Goal: Check status: Check status

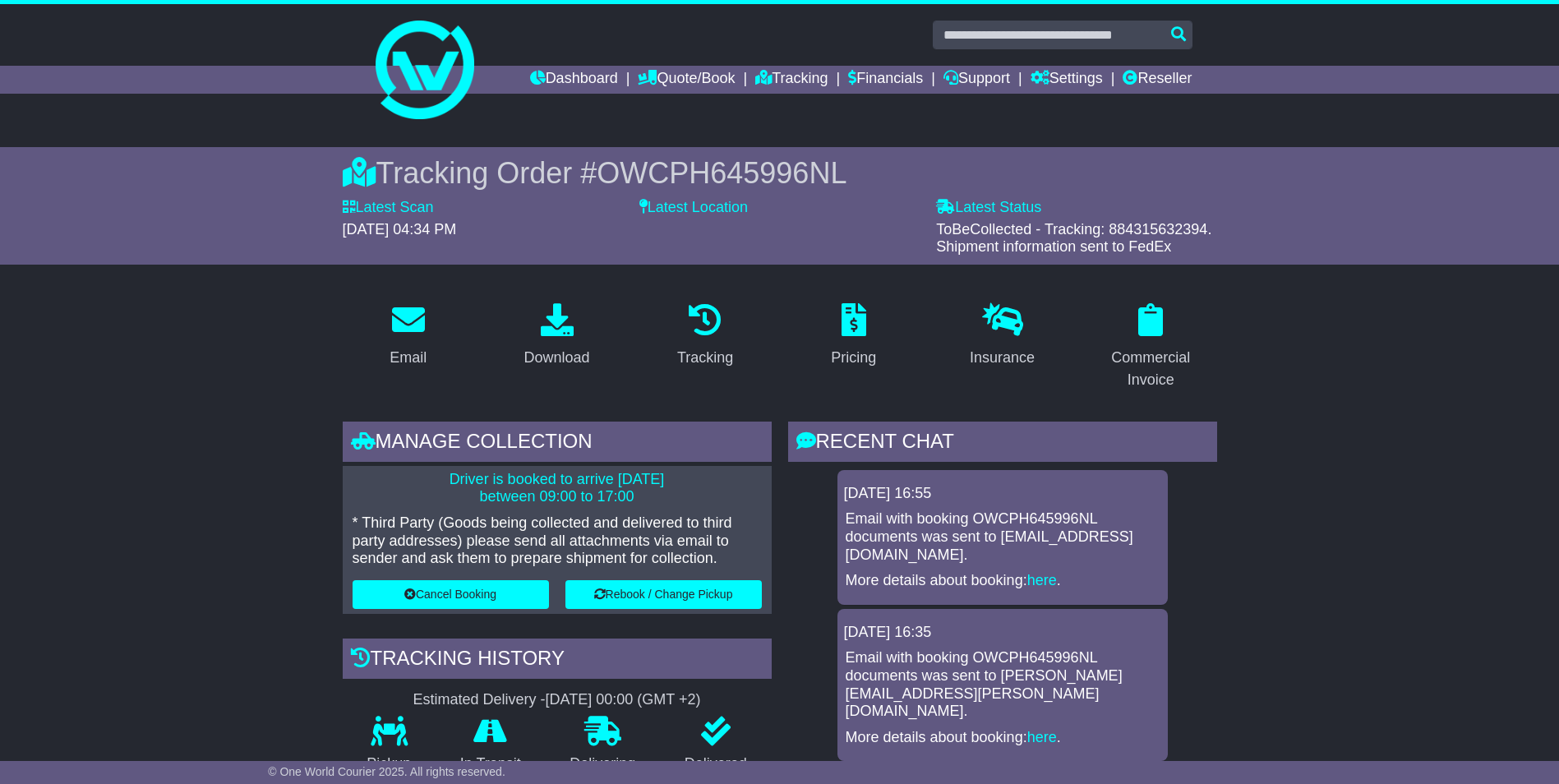
click at [579, 75] on link "Dashboard" at bounding box center [575, 80] width 88 height 28
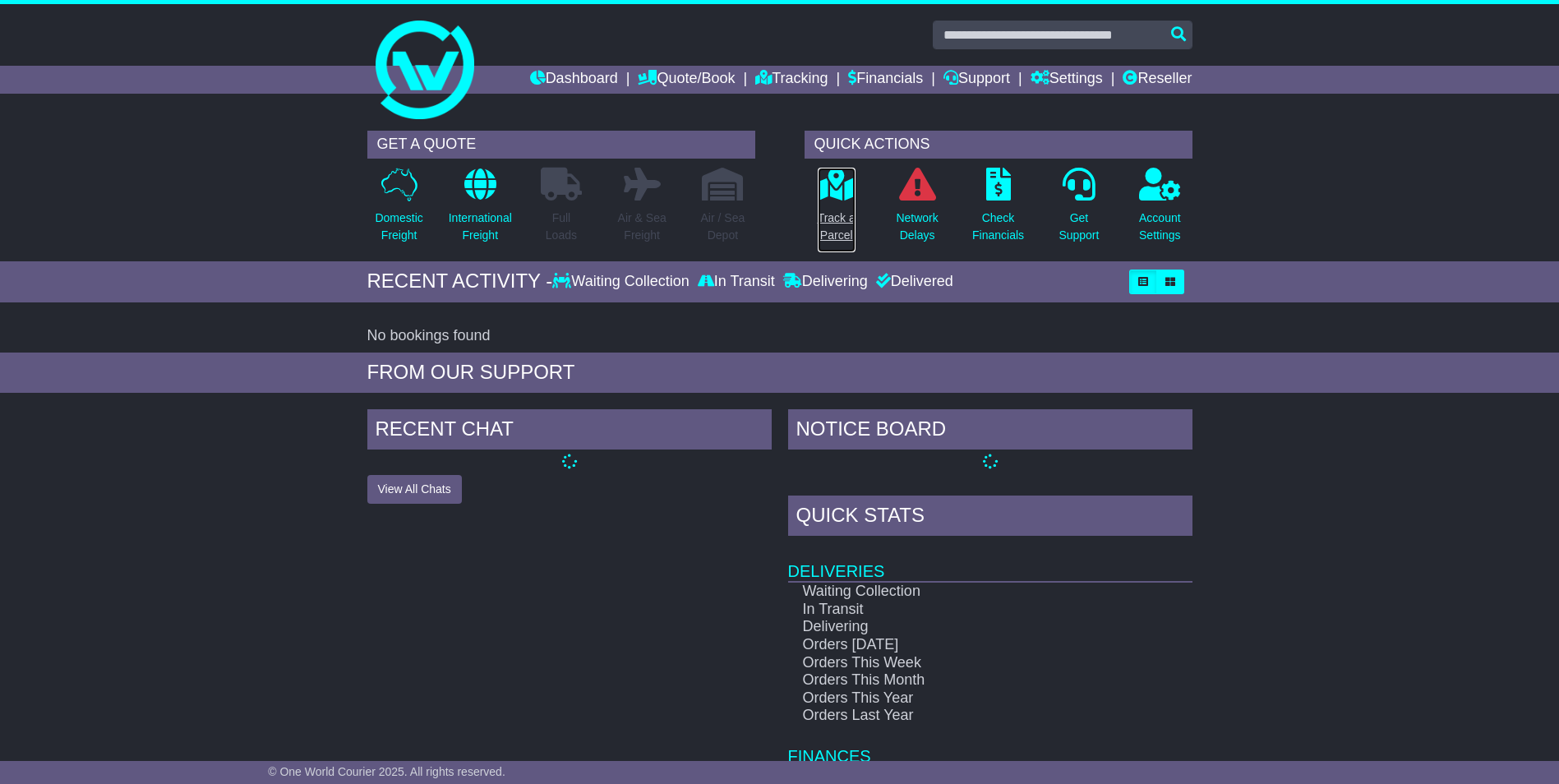
click at [837, 229] on p "Track a Parcel" at bounding box center [836, 227] width 38 height 35
click at [572, 69] on link "Dashboard" at bounding box center [575, 80] width 88 height 28
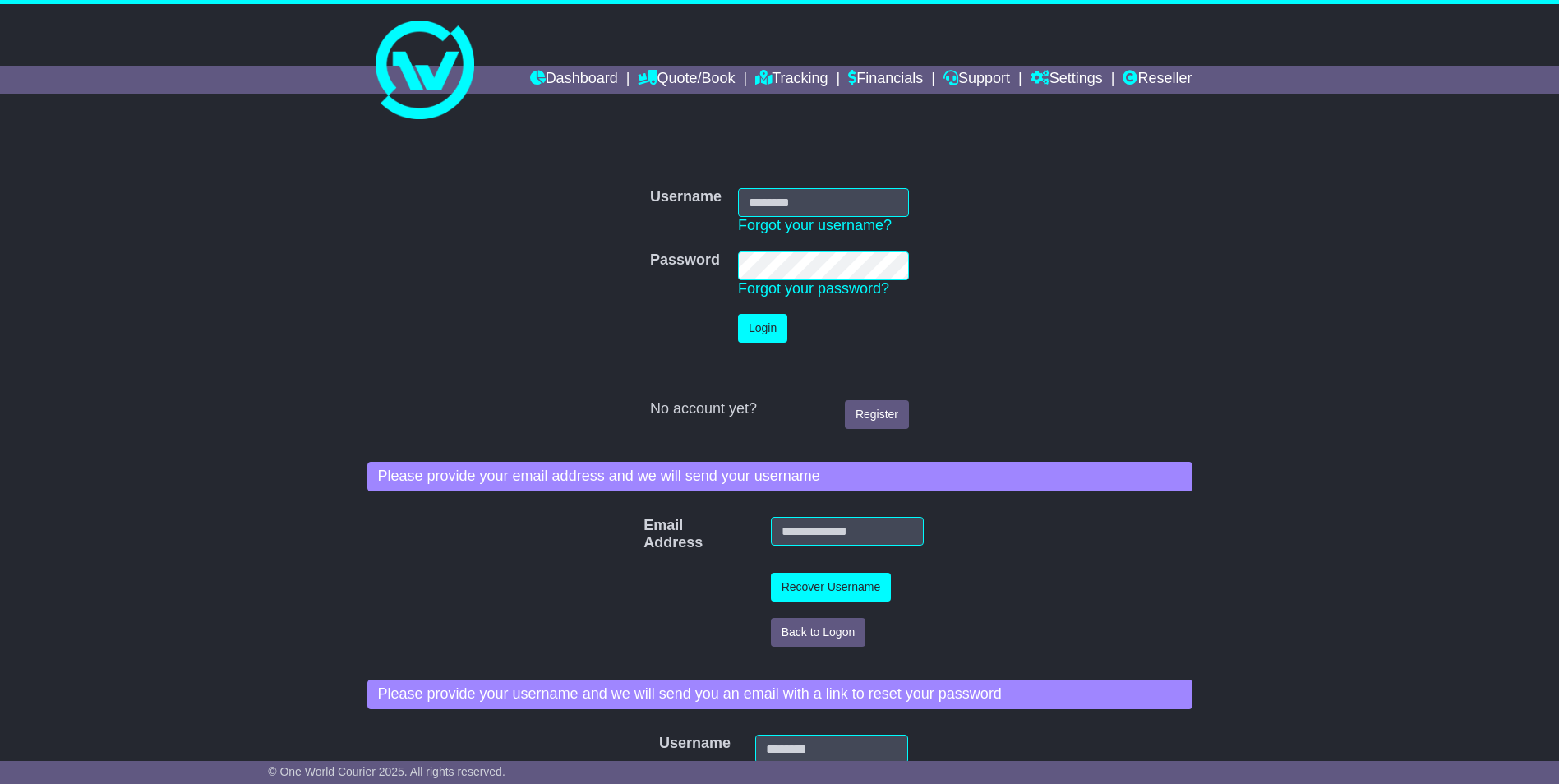
type input "**********"
click at [766, 325] on button "Login" at bounding box center [763, 328] width 50 height 28
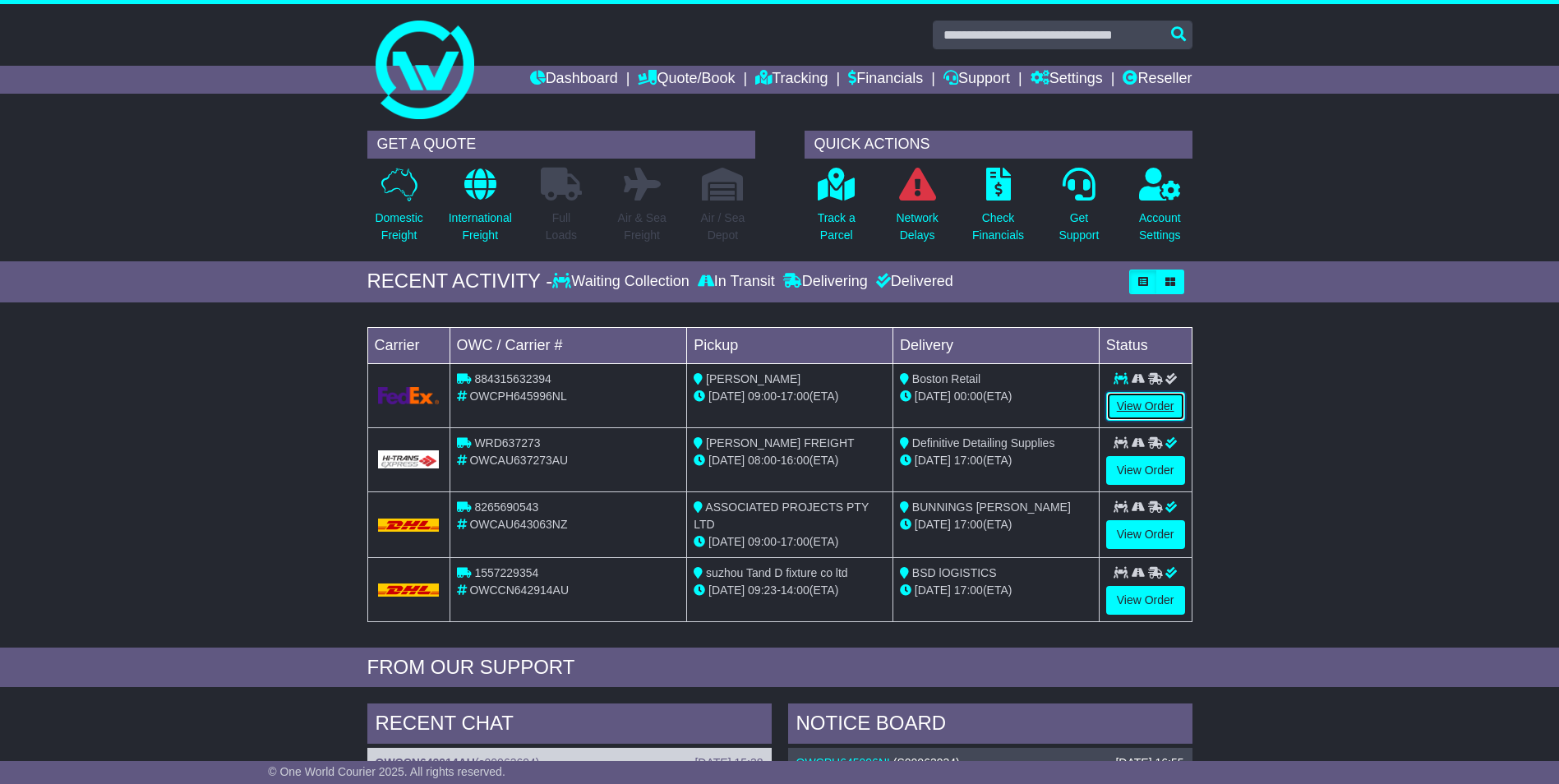
click at [1155, 403] on link "View Order" at bounding box center [1146, 406] width 79 height 28
